Goal: Task Accomplishment & Management: Manage account settings

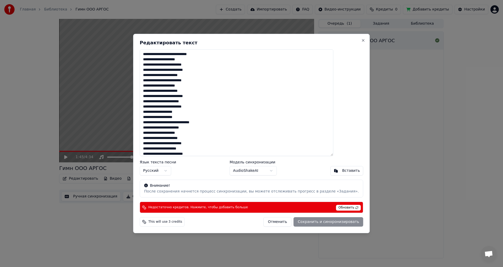
click at [267, 221] on button "Отменить" at bounding box center [277, 221] width 28 height 9
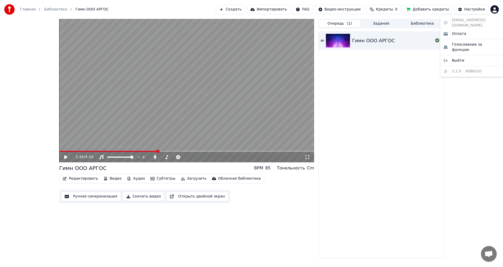
click at [494, 9] on html "Главная Библиотека Гимн ООО АРГОС Создать Импортировать FAQ Видео-инструкции Кр…" at bounding box center [251, 133] width 503 height 267
click at [453, 31] on span "Оплата" at bounding box center [459, 33] width 14 height 5
click at [184, 151] on span at bounding box center [183, 151] width 3 height 3
click at [495, 11] on html "Главная Библиотека Гимн ООО АРГОС Создать Импортировать FAQ Видео-инструкции Кр…" at bounding box center [251, 133] width 503 height 267
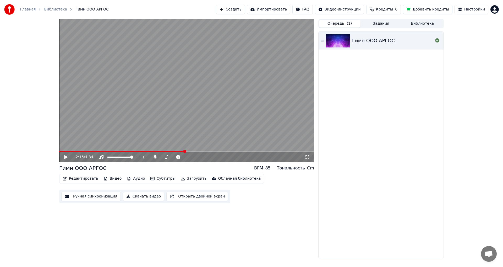
click at [493, 11] on html "Главная Библиотека Гимн ООО АРГОС Создать Импортировать FAQ Видео-инструкции Кр…" at bounding box center [251, 133] width 503 height 267
drag, startPoint x: 185, startPoint y: 152, endPoint x: 163, endPoint y: 153, distance: 22.1
click at [163, 153] on html "Главная Библиотека Гимн ООО АРГОС Создать Импортировать FAQ Видео-инструкции Кр…" at bounding box center [251, 133] width 503 height 267
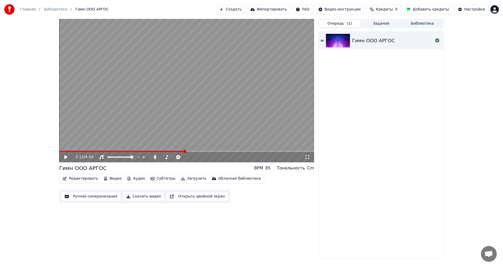
click at [156, 151] on div "2:15 / 4:34" at bounding box center [186, 157] width 255 height 12
click at [156, 151] on span at bounding box center [121, 151] width 125 height 1
click at [150, 152] on span at bounding box center [107, 151] width 97 height 1
click at [147, 151] on span at bounding box center [104, 151] width 91 height 1
click at [141, 151] on span at bounding box center [100, 151] width 82 height 1
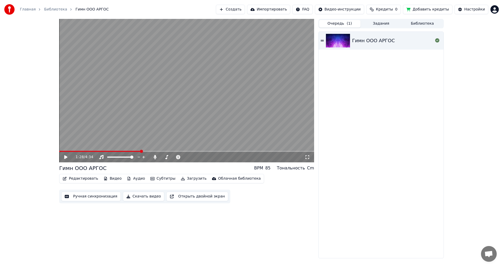
click at [79, 180] on button "Редактировать" at bounding box center [81, 178] width 40 height 7
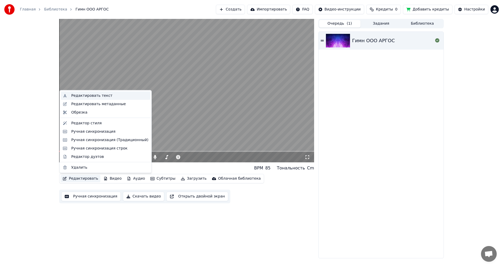
click at [83, 95] on div "Редактировать текст" at bounding box center [91, 95] width 41 height 5
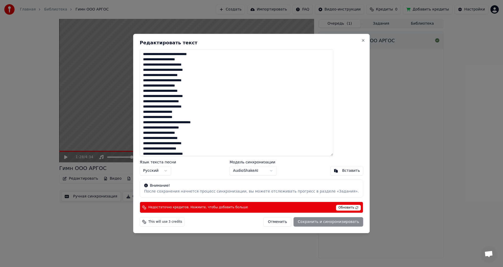
click at [180, 97] on textarea at bounding box center [237, 102] width 194 height 107
click at [167, 124] on textarea at bounding box center [237, 102] width 194 height 107
click at [299, 222] on div "Отменить Сохранить и синхронизировать" at bounding box center [313, 221] width 100 height 9
click at [361, 41] on button "Close" at bounding box center [363, 40] width 4 height 4
type textarea "**********"
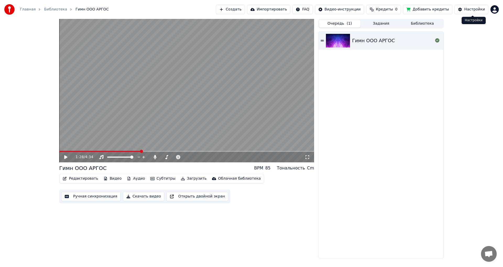
click at [495, 6] on html "Главная Библиотека Гимн ООО АРГОС Создать Импортировать FAQ Видео-инструкции Кр…" at bounding box center [251, 133] width 503 height 267
click at [460, 58] on span "Выйти" at bounding box center [458, 60] width 12 height 5
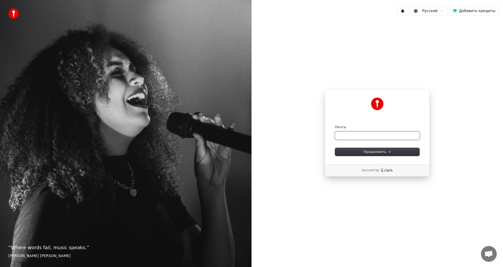
click at [354, 138] on input "Почта" at bounding box center [377, 135] width 84 height 8
click at [372, 154] on button "Продолжить" at bounding box center [377, 152] width 84 height 8
type input "**********"
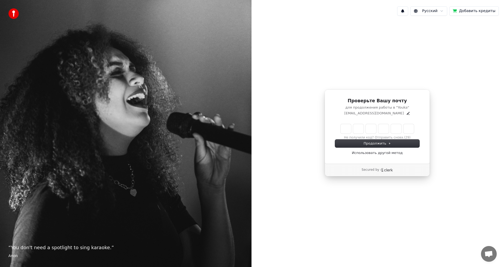
click at [347, 129] on input "Enter verification code" at bounding box center [376, 128] width 73 height 9
paste input "******"
type input "******"
